Goal: Find specific page/section: Find specific page/section

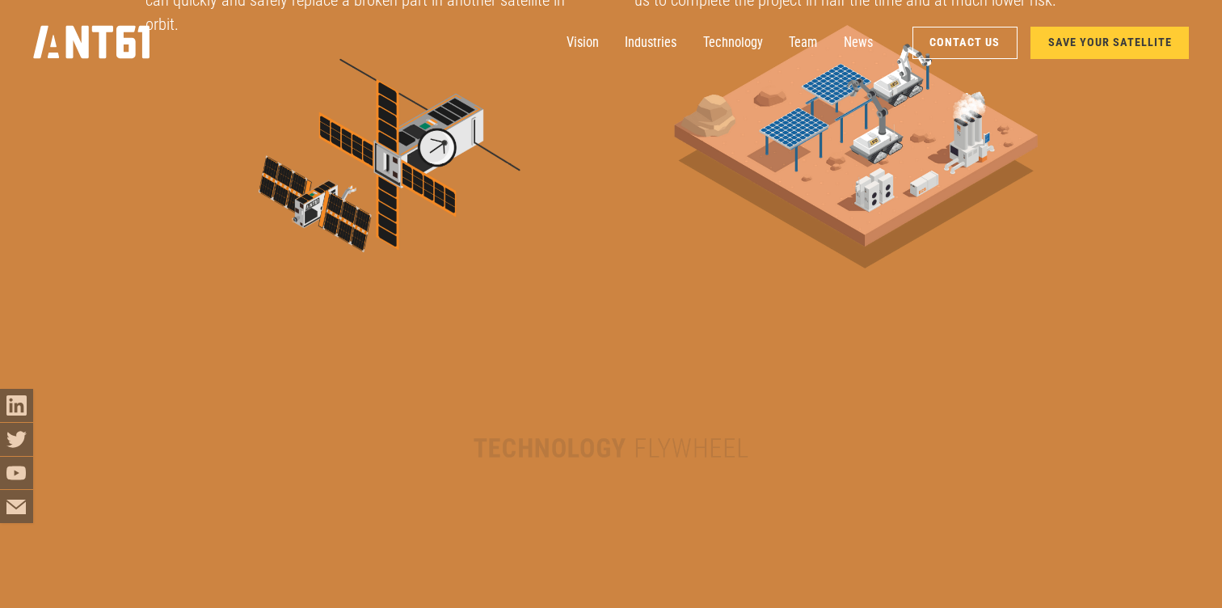
scroll to position [2674, 0]
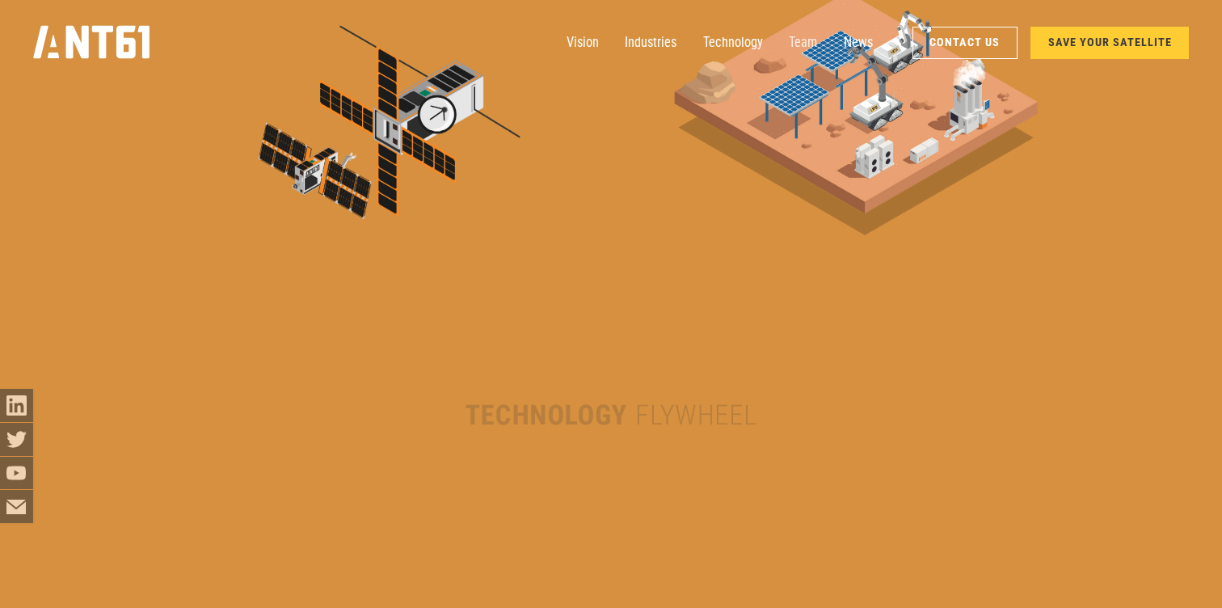
click at [814, 45] on link "Team" at bounding box center [803, 43] width 28 height 33
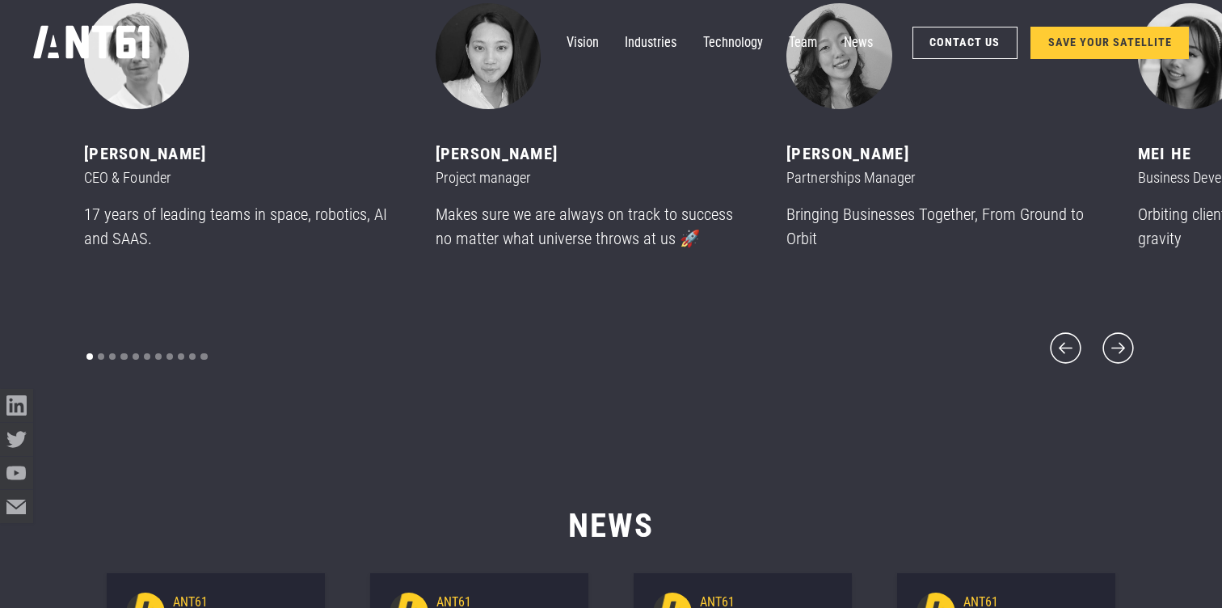
scroll to position [7449, 0]
click at [100, 352] on div "Show slide 2 of 11" at bounding box center [101, 355] width 6 height 6
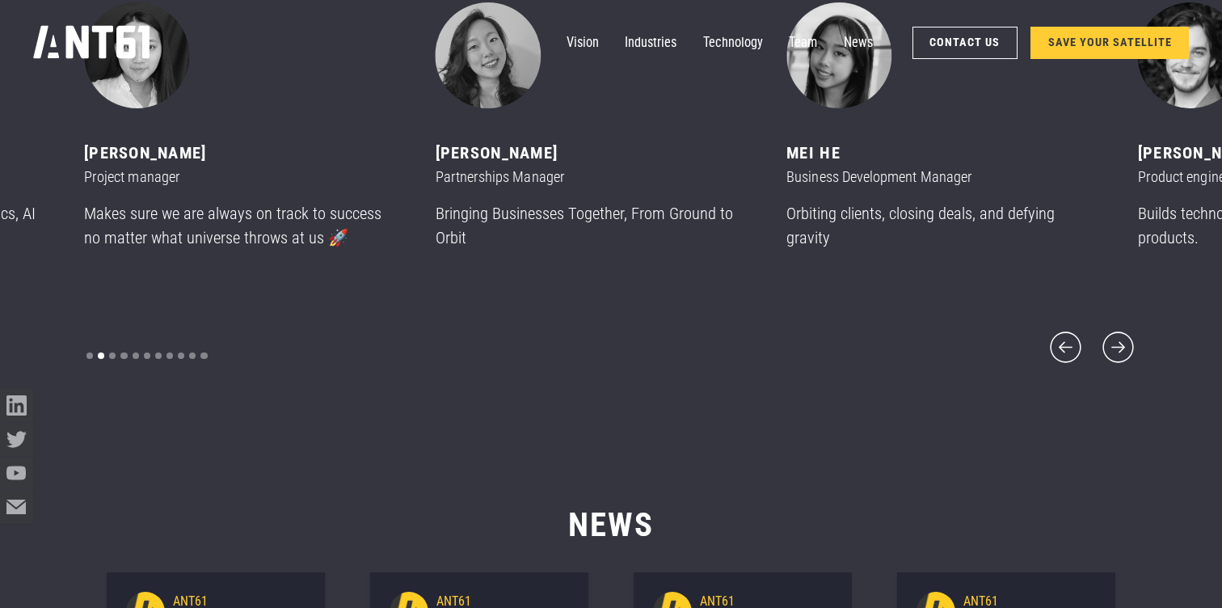
click at [118, 344] on div "carousel" at bounding box center [147, 355] width 126 height 23
click at [116, 344] on div "carousel" at bounding box center [147, 355] width 126 height 23
click at [111, 352] on div "Show slide 3 of 11" at bounding box center [112, 355] width 6 height 6
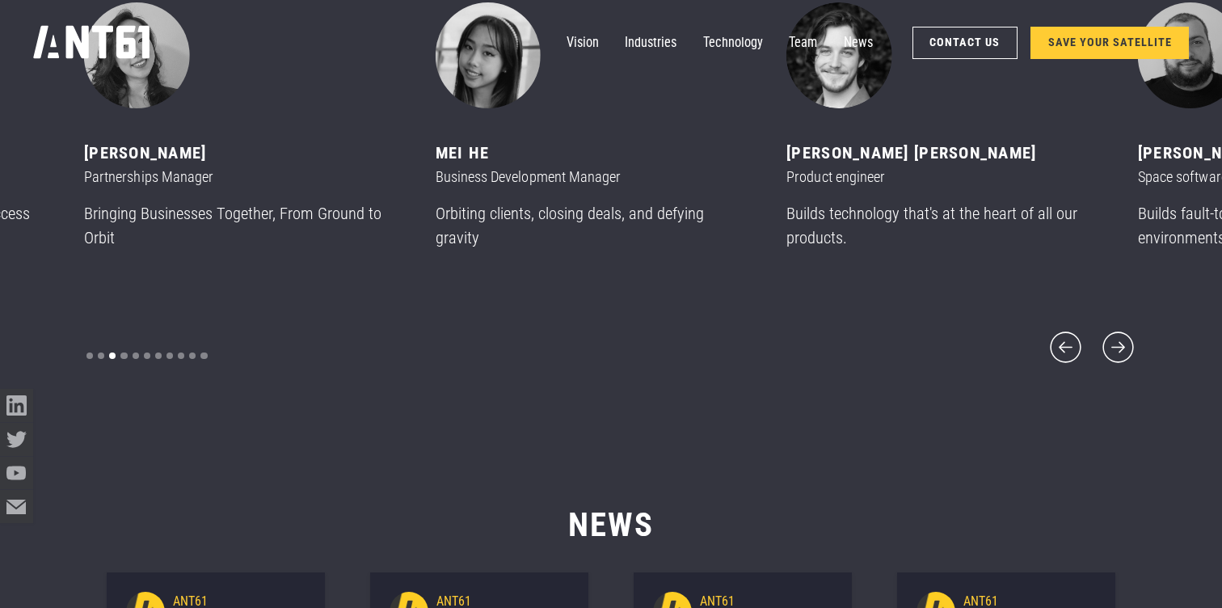
click at [124, 346] on div "carousel" at bounding box center [147, 355] width 126 height 23
click at [121, 352] on div "Show slide 4 of 11" at bounding box center [123, 355] width 6 height 6
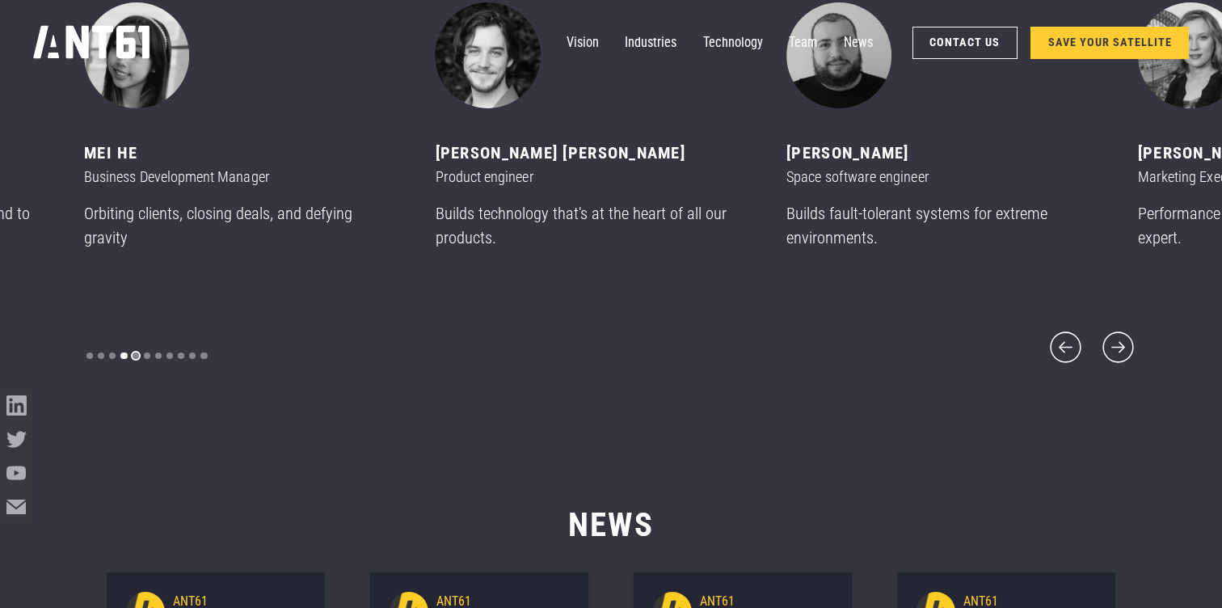
click at [136, 352] on div "Show slide 5 of 11" at bounding box center [136, 355] width 6 height 6
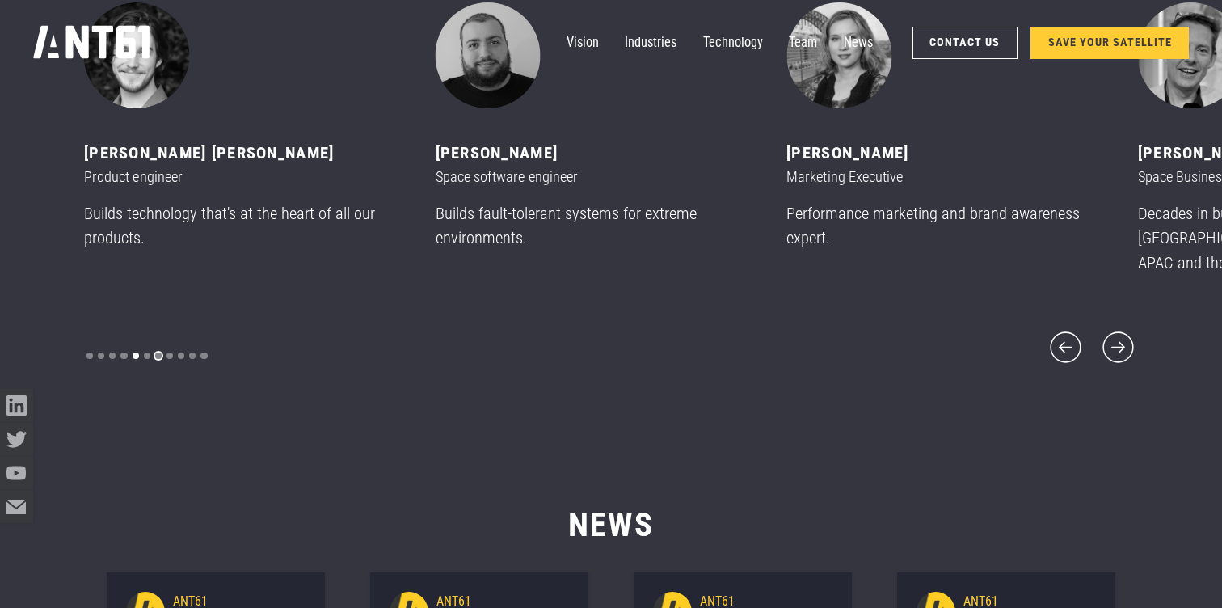
click at [159, 352] on div "Show slide 7 of 11" at bounding box center [158, 355] width 6 height 6
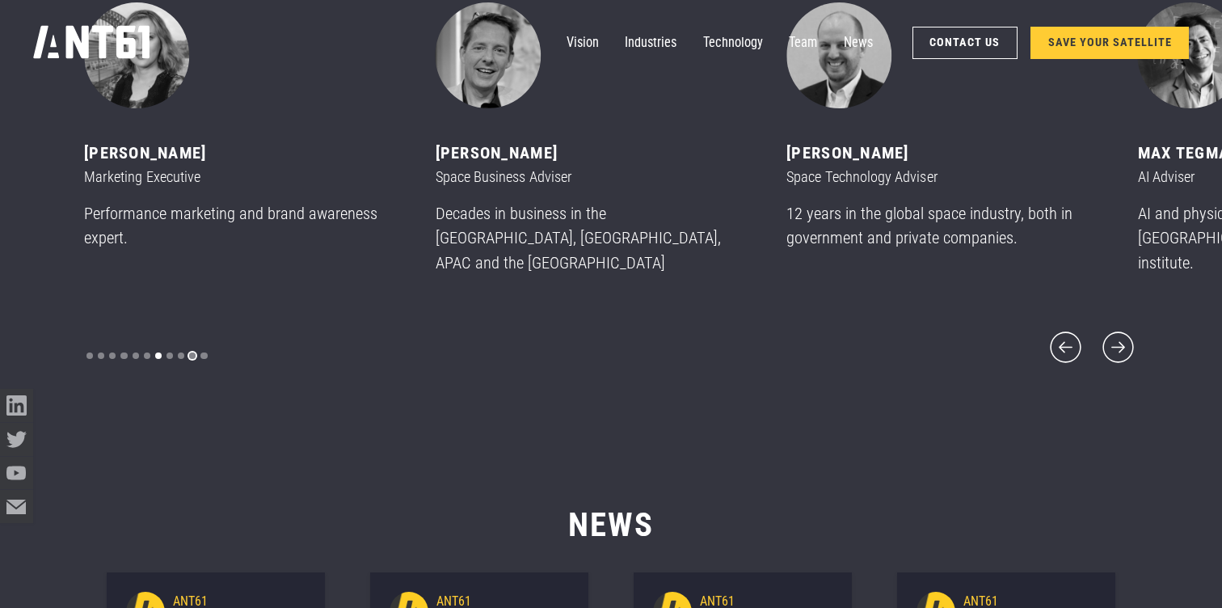
click at [192, 352] on div "Show slide 10 of 11" at bounding box center [192, 355] width 6 height 6
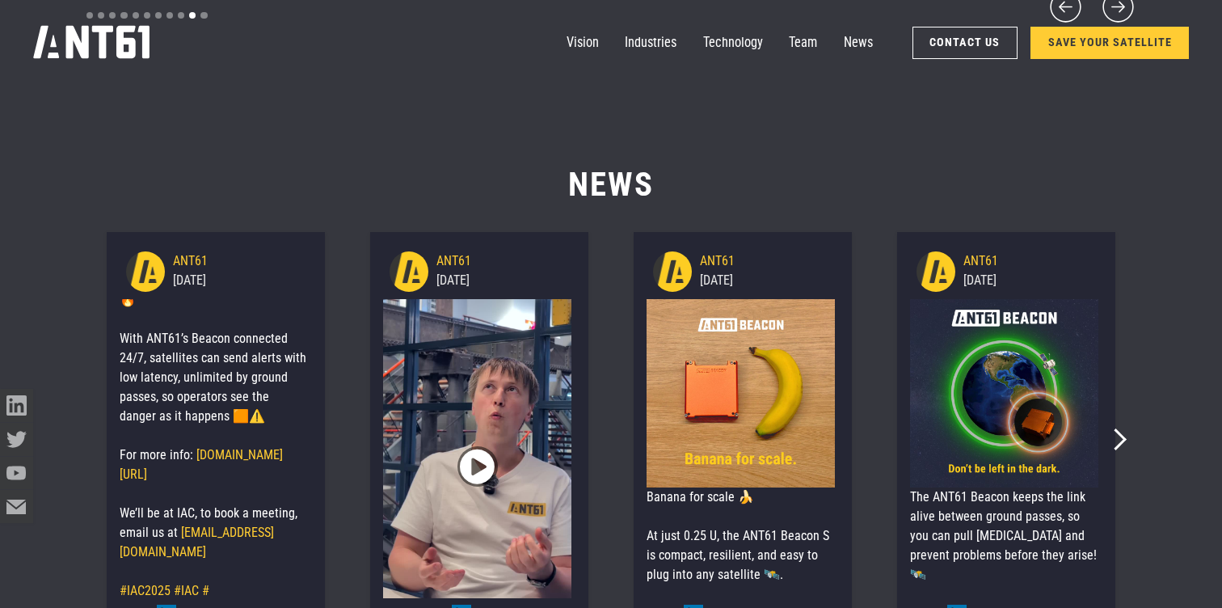
scroll to position [356, 0]
